Goal: Feedback & Contribution: Submit feedback/report problem

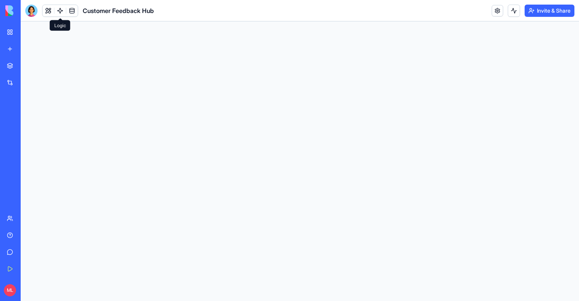
click at [59, 10] on link at bounding box center [59, 10] width 11 height 11
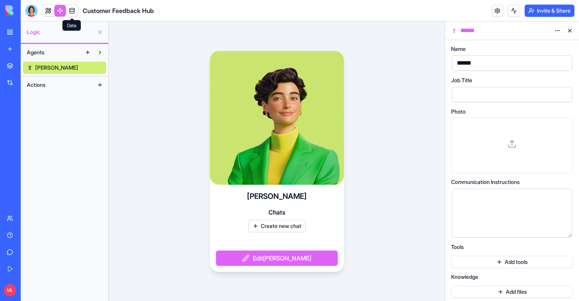
click at [71, 11] on link at bounding box center [71, 10] width 11 height 11
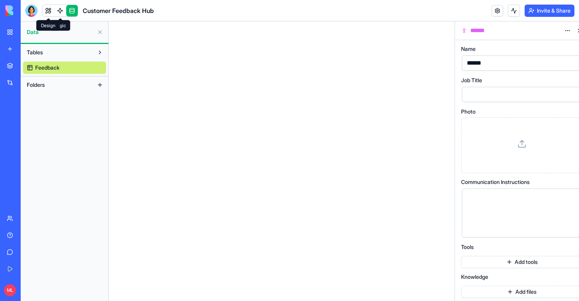
click at [49, 10] on link at bounding box center [47, 10] width 11 height 11
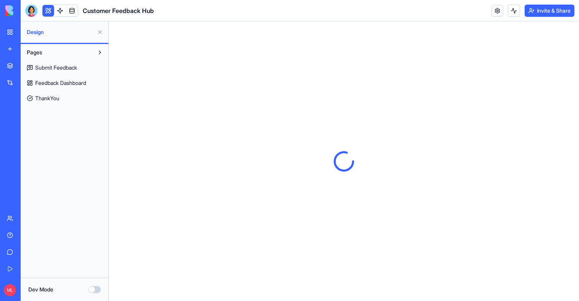
click at [491, 10] on link at bounding box center [496, 10] width 11 height 11
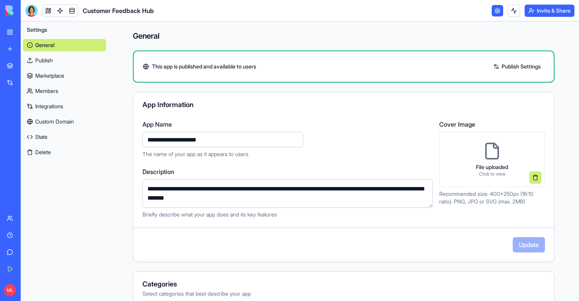
click at [70, 61] on link "Publish" at bounding box center [64, 60] width 83 height 12
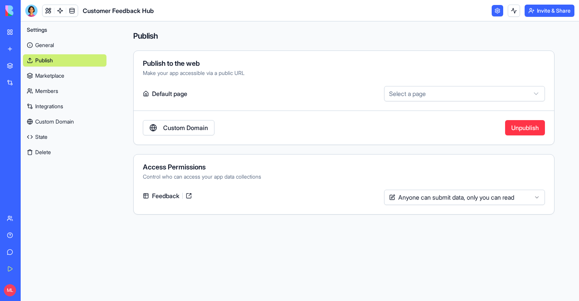
click at [68, 70] on link "Marketplace" at bounding box center [64, 76] width 83 height 12
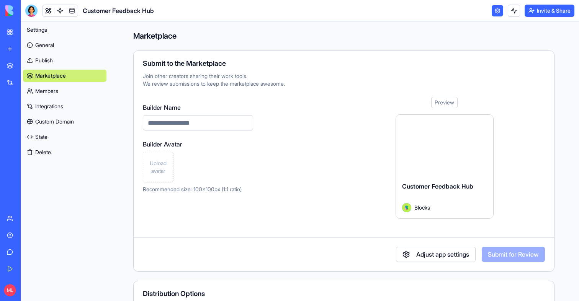
click at [64, 94] on link "Members" at bounding box center [64, 91] width 83 height 12
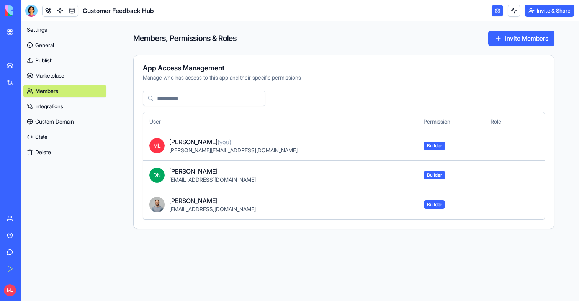
click at [64, 104] on link "Integrations" at bounding box center [64, 106] width 83 height 12
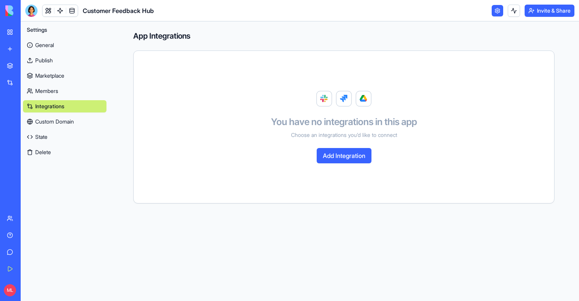
click at [66, 126] on link "Custom Domain" at bounding box center [64, 122] width 83 height 12
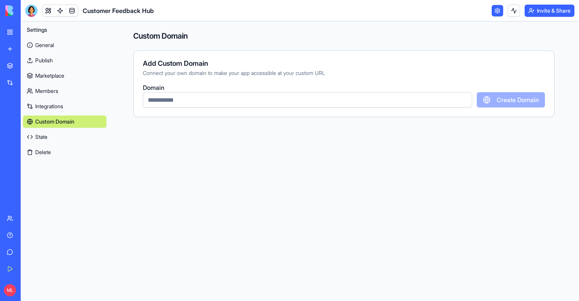
click at [50, 49] on link "General" at bounding box center [64, 45] width 83 height 12
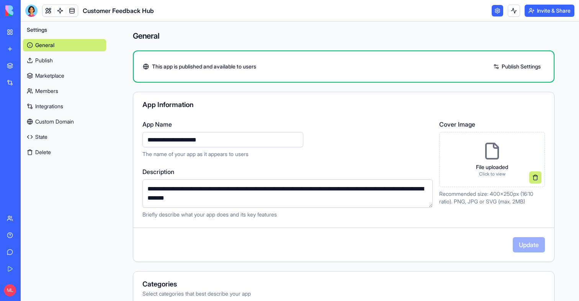
click at [66, 106] on link "Integrations" at bounding box center [64, 106] width 83 height 12
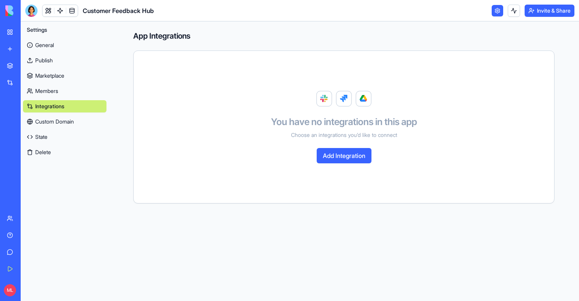
click at [55, 40] on link "General" at bounding box center [64, 45] width 83 height 12
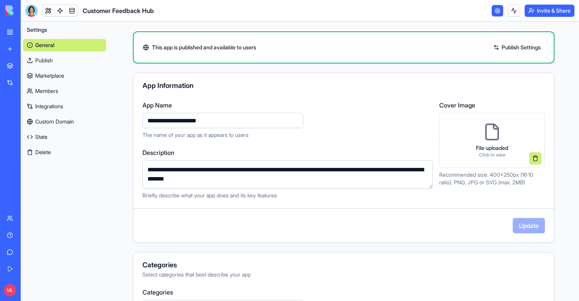
scroll to position [15, 0]
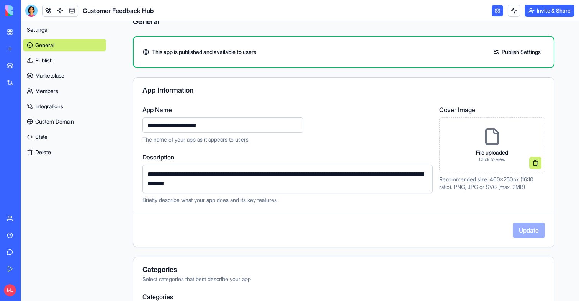
click at [52, 56] on link "Publish" at bounding box center [64, 60] width 83 height 12
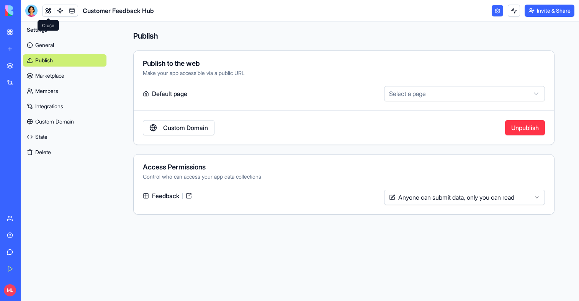
click at [51, 7] on link at bounding box center [47, 10] width 11 height 11
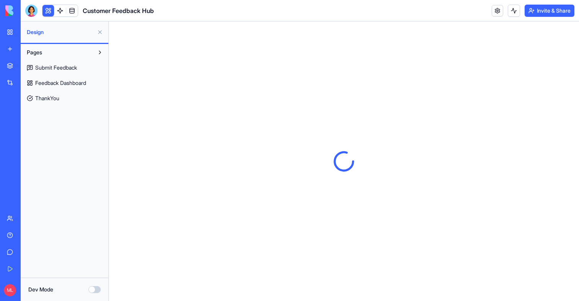
click at [76, 65] on span "Submit Feedback" at bounding box center [56, 68] width 42 height 8
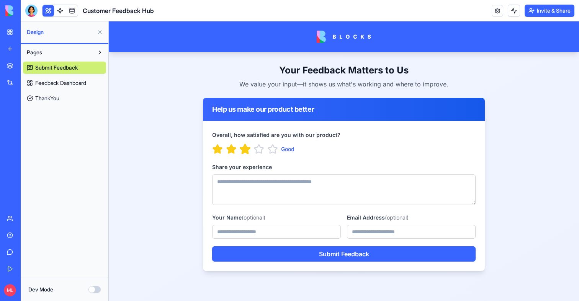
click at [239, 148] on icon "button" at bounding box center [245, 149] width 12 height 12
click at [258, 179] on textarea "Share your experience" at bounding box center [343, 189] width 263 height 31
type textarea "*"
type textarea "****"
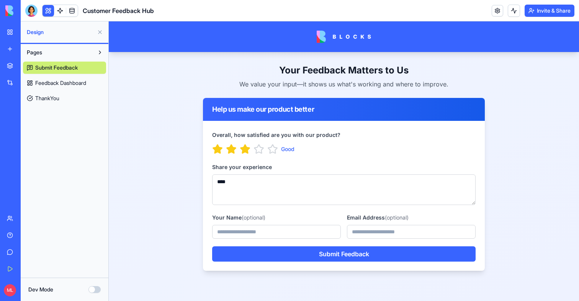
click at [319, 271] on div "Overall, how satisfied are you with our product? Good Share your experience ***…" at bounding box center [344, 196] width 282 height 150
click at [323, 263] on div "Overall, how satisfied are you with our product? Good Share your experience ***…" at bounding box center [344, 196] width 282 height 150
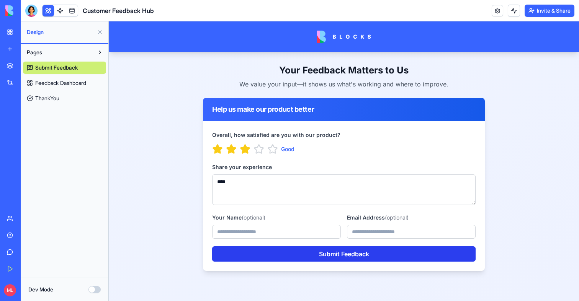
click at [336, 255] on button "Submit Feedback" at bounding box center [343, 253] width 263 height 15
